Goal: Communication & Community: Answer question/provide support

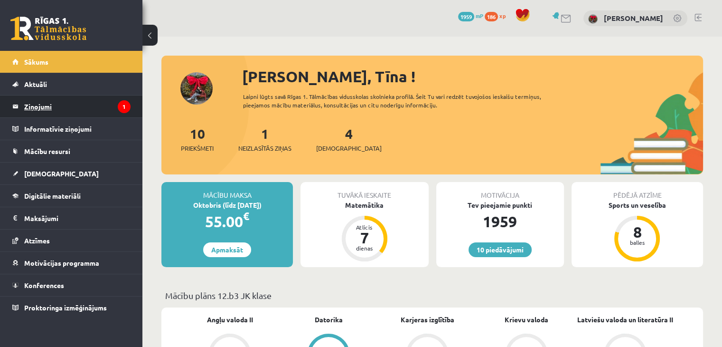
click at [43, 105] on legend "Ziņojumi 1" at bounding box center [77, 106] width 106 height 22
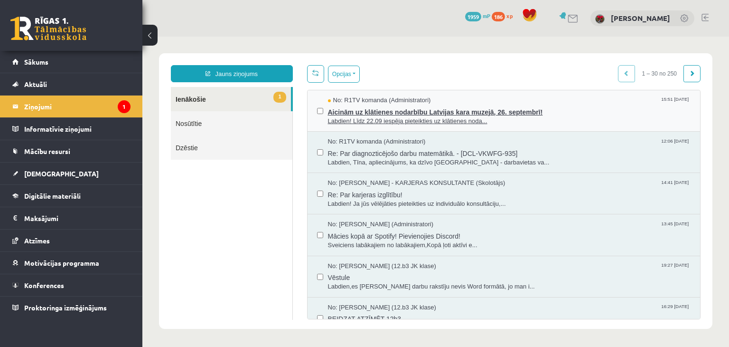
click at [419, 122] on span "Labdien! Līdz 22.09 iespēja pieteikties uz klātienes noda..." at bounding box center [509, 121] width 363 height 9
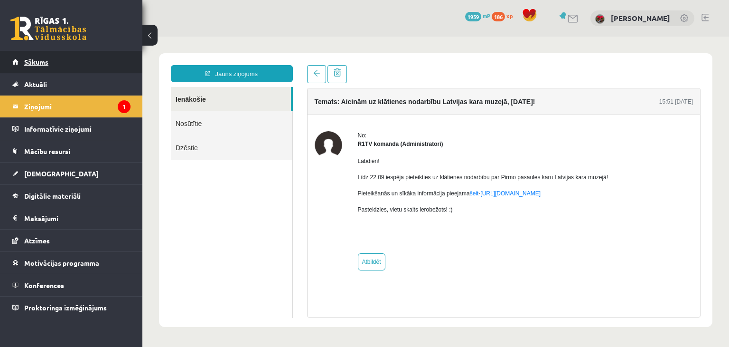
click at [36, 65] on link "Sākums" at bounding box center [71, 62] width 118 height 22
